Goal: Information Seeking & Learning: Learn about a topic

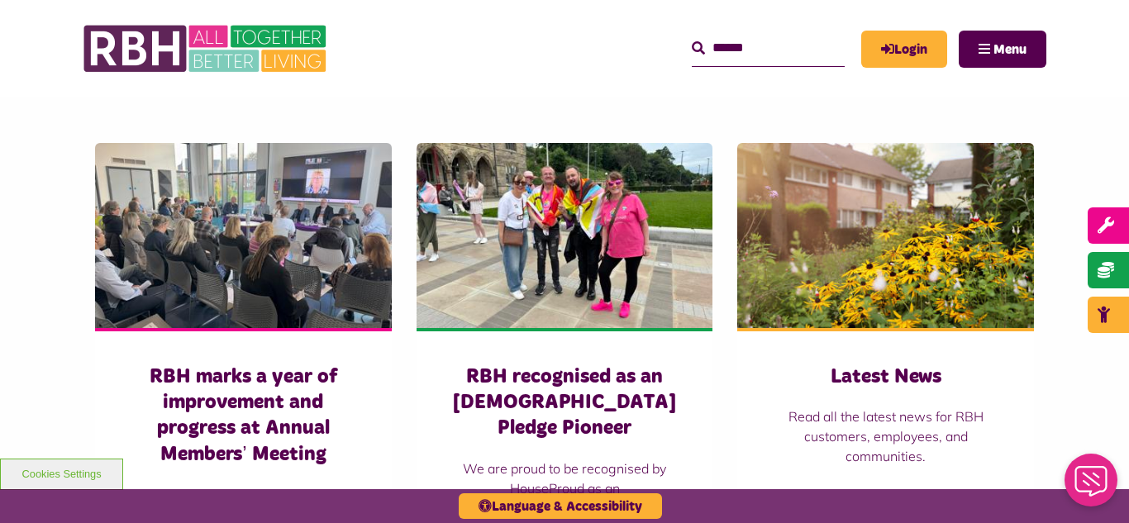
scroll to position [1157, 0]
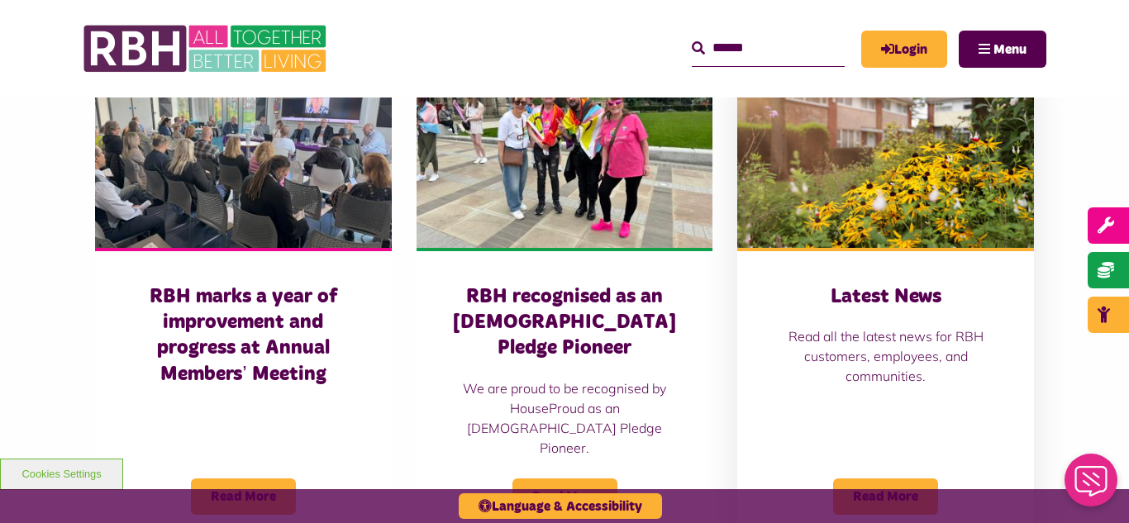
click at [915, 145] on img at bounding box center [885, 155] width 297 height 185
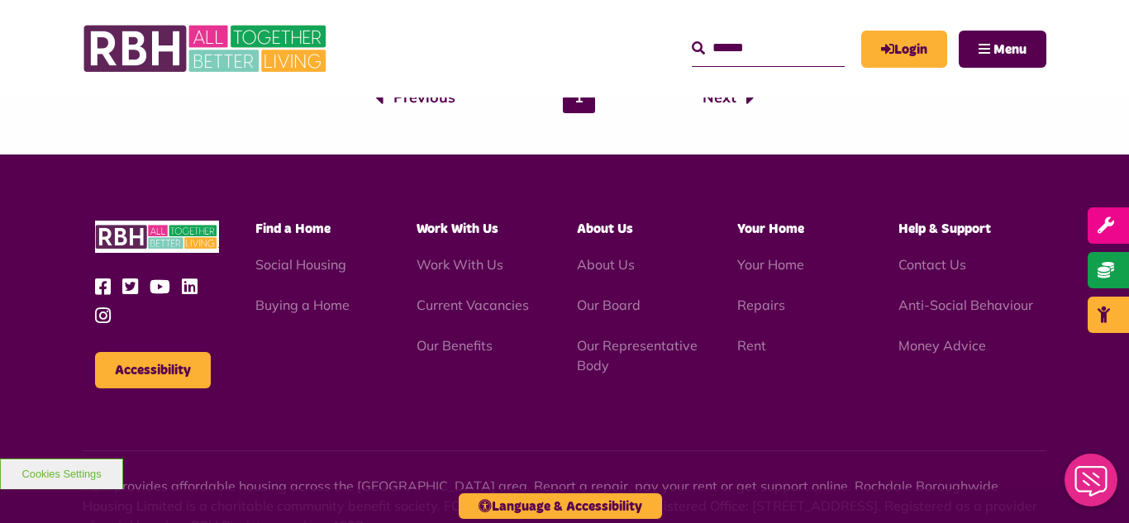
scroll to position [2247, 0]
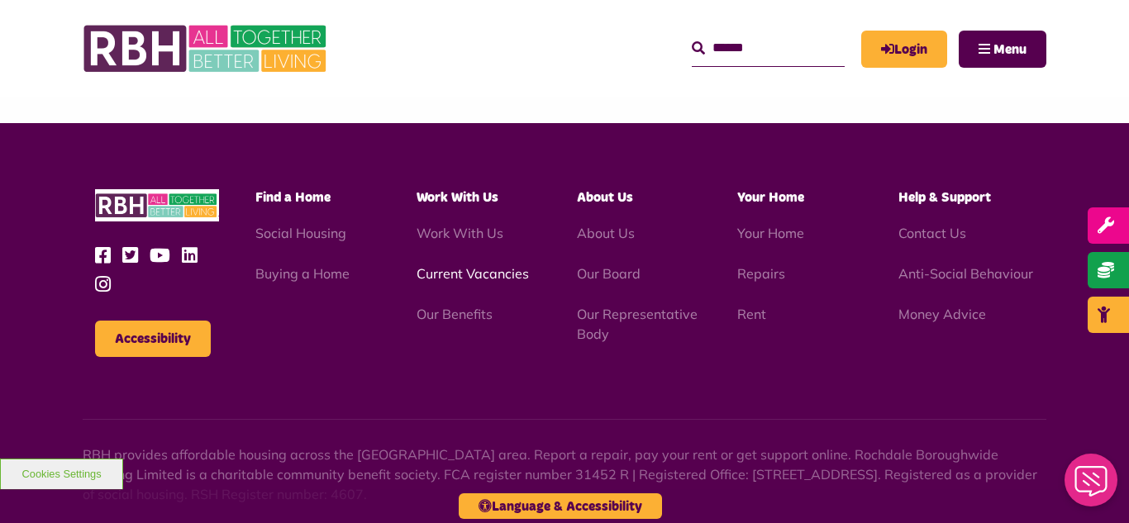
click at [444, 272] on link "Current Vacancies" at bounding box center [472, 273] width 112 height 17
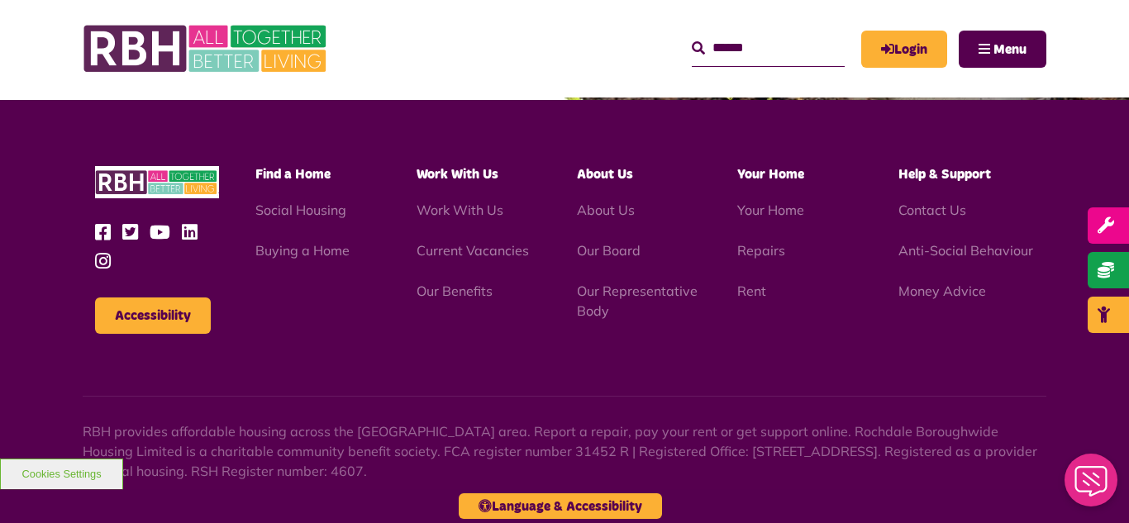
scroll to position [1942, 0]
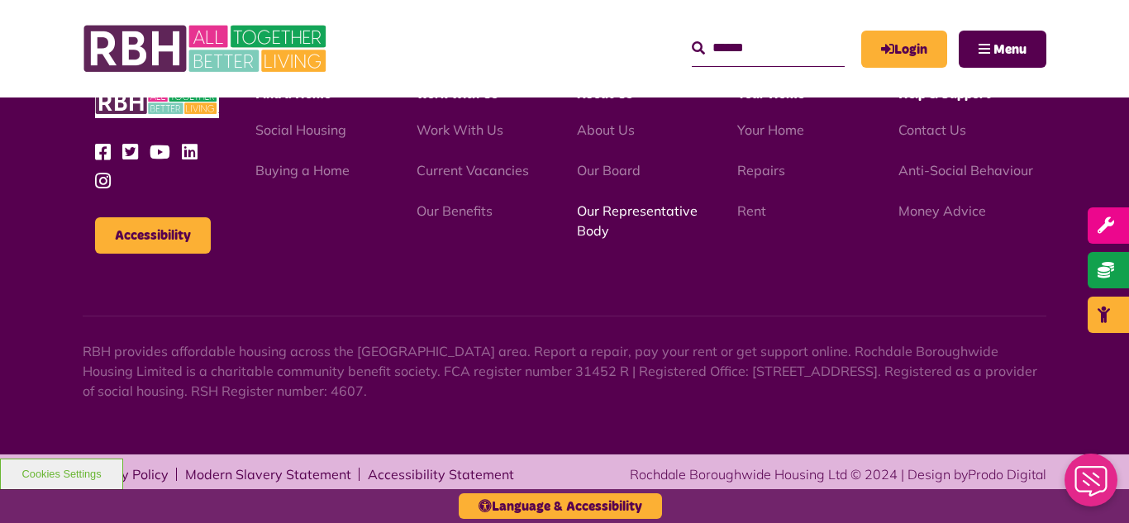
click at [655, 212] on link "Our Representative Body" at bounding box center [637, 220] width 121 height 36
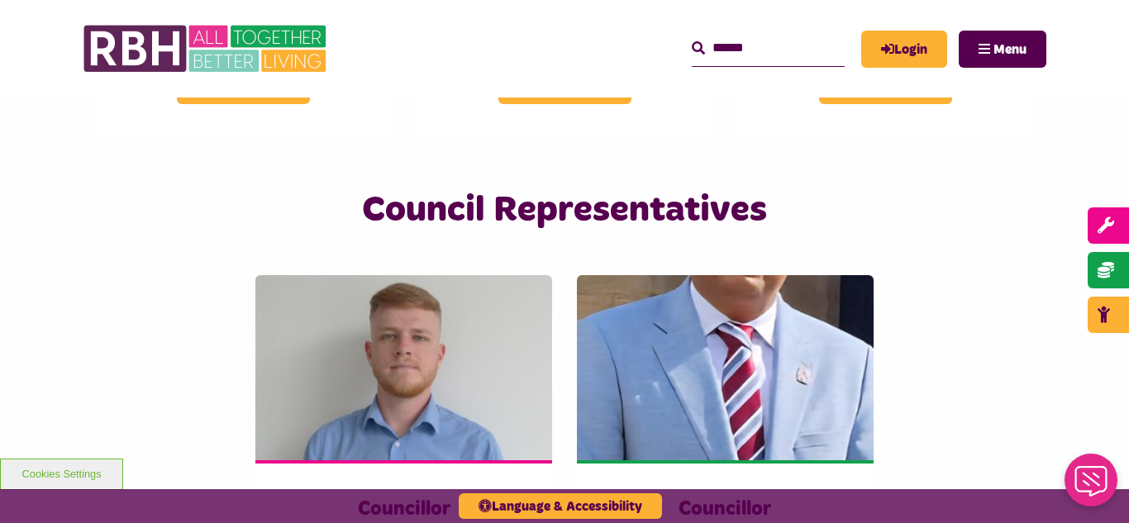
scroll to position [3437, 0]
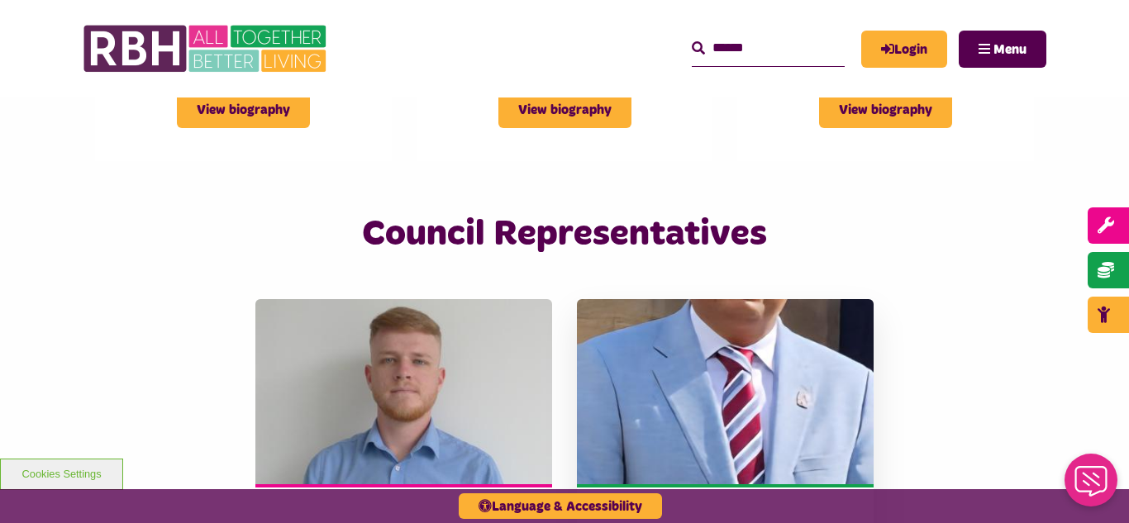
click at [769, 360] on img at bounding box center [725, 391] width 297 height 185
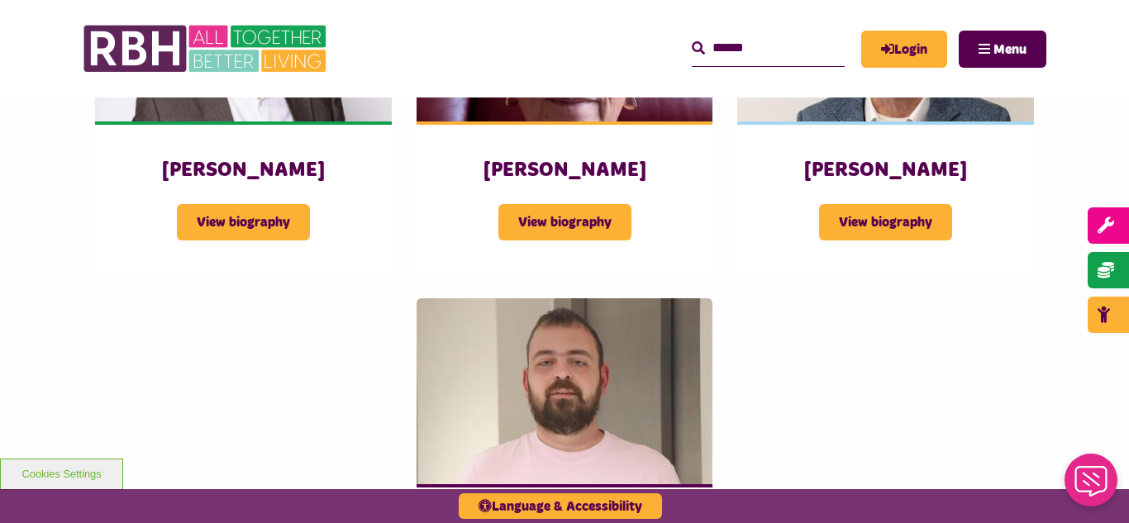
scroll to position [2122, 0]
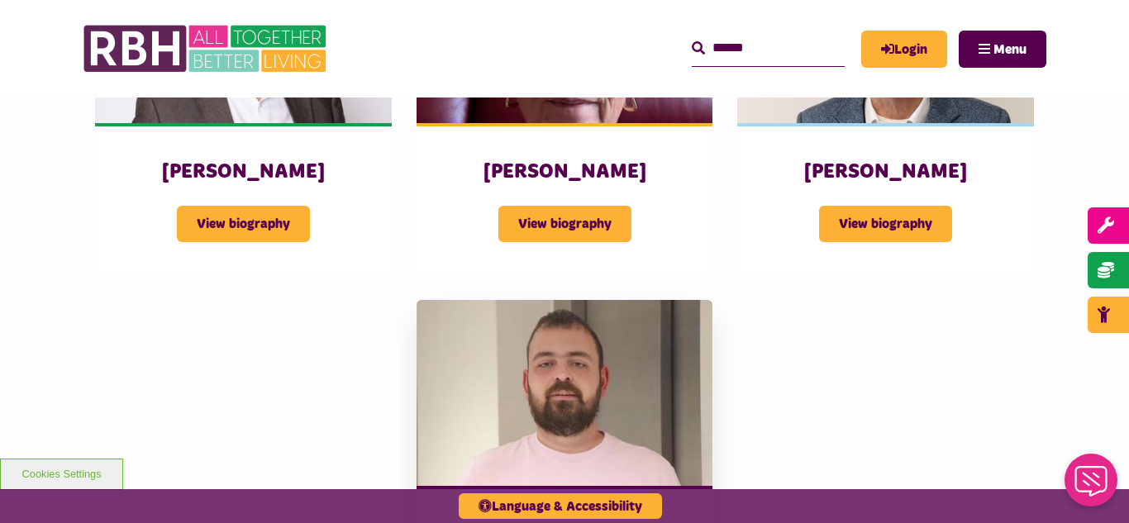
click at [559, 412] on img at bounding box center [564, 392] width 297 height 185
click at [207, 123] on div "Mark Slater View biography" at bounding box center [243, 199] width 297 height 152
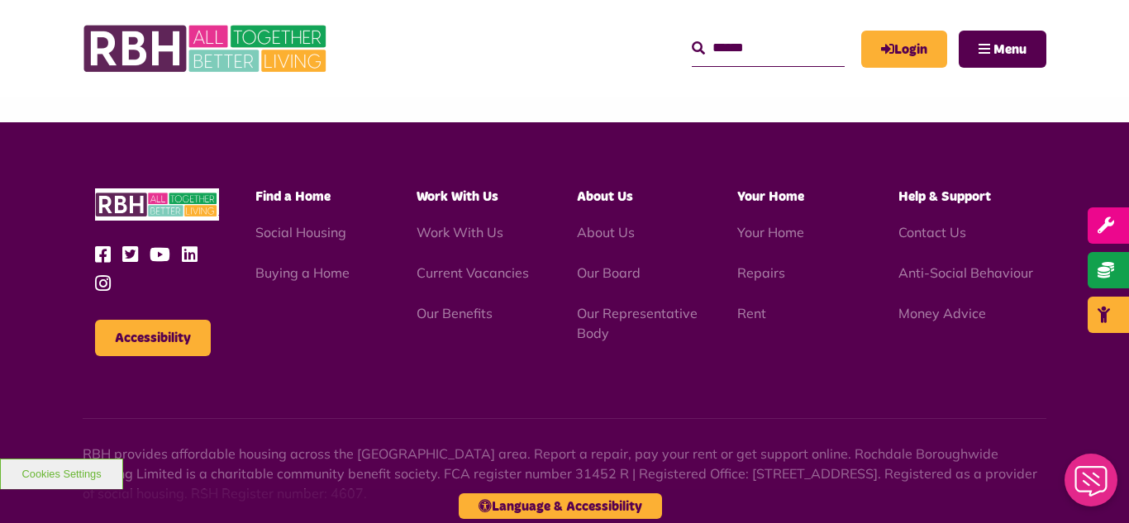
scroll to position [4797, 0]
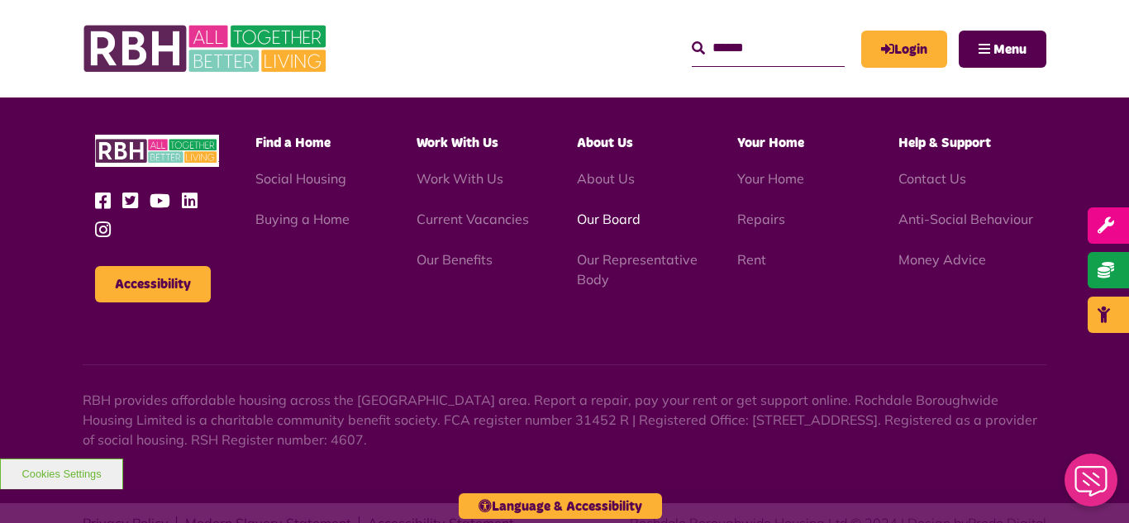
click at [600, 211] on link "Our Board" at bounding box center [609, 219] width 64 height 17
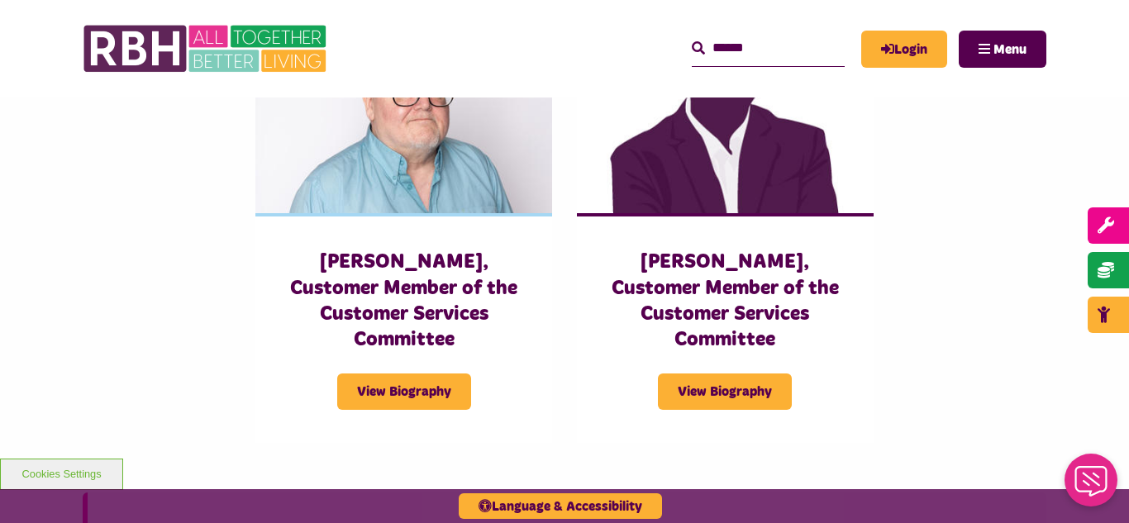
scroll to position [3800, 0]
